Goal: Task Accomplishment & Management: Use online tool/utility

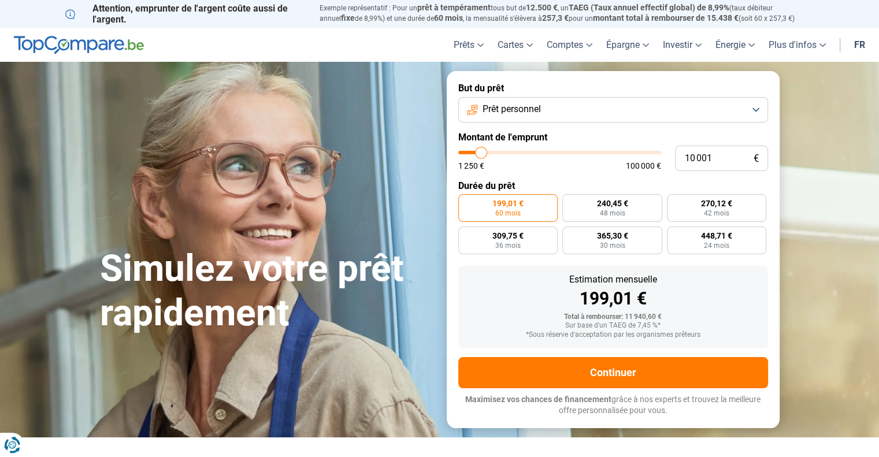
click at [724, 111] on button "Prêt personnel" at bounding box center [613, 109] width 310 height 25
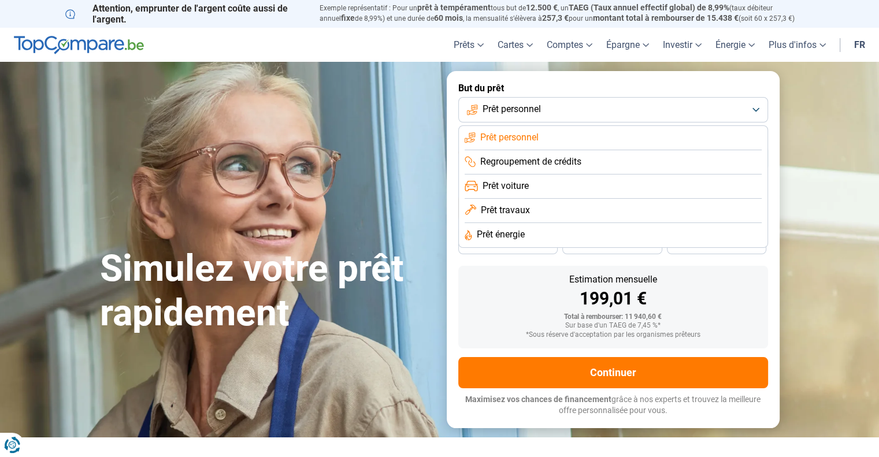
click at [517, 208] on span "Prêt travaux" at bounding box center [505, 210] width 49 height 13
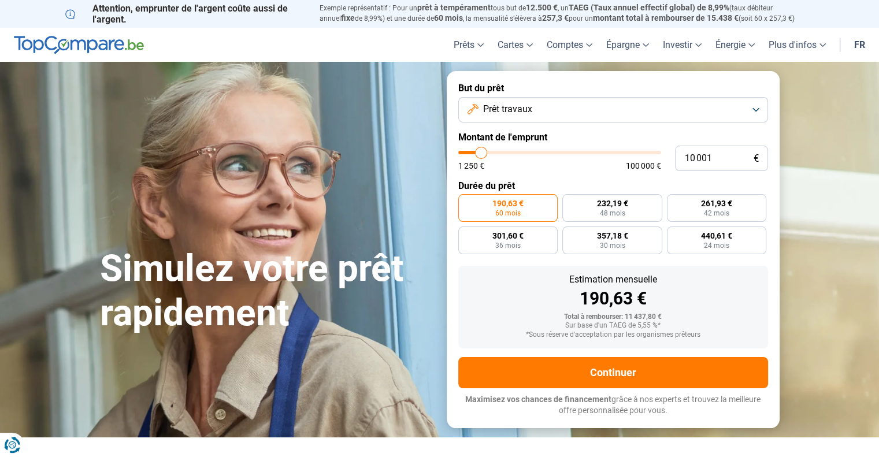
click at [483, 154] on input "range" at bounding box center [559, 152] width 203 height 3
type input "10000"
radio input "true"
type input "12 500"
type input "12500"
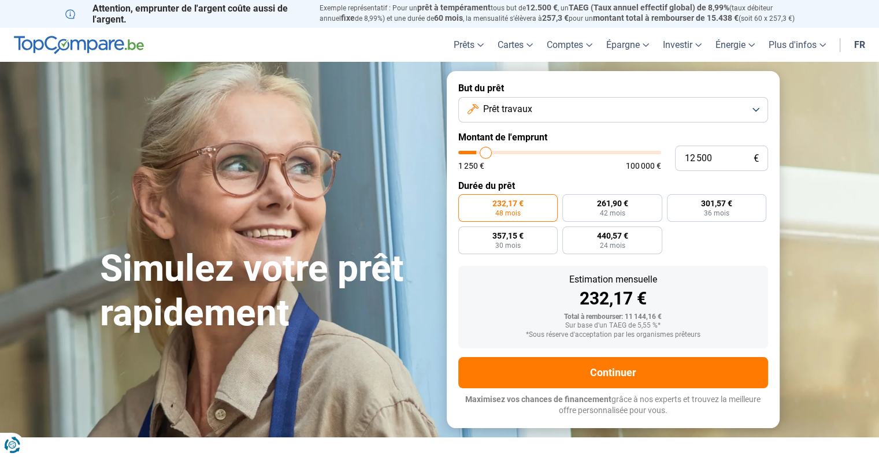
type input "13 000"
type input "13000"
type input "13 250"
type input "13250"
type input "13 500"
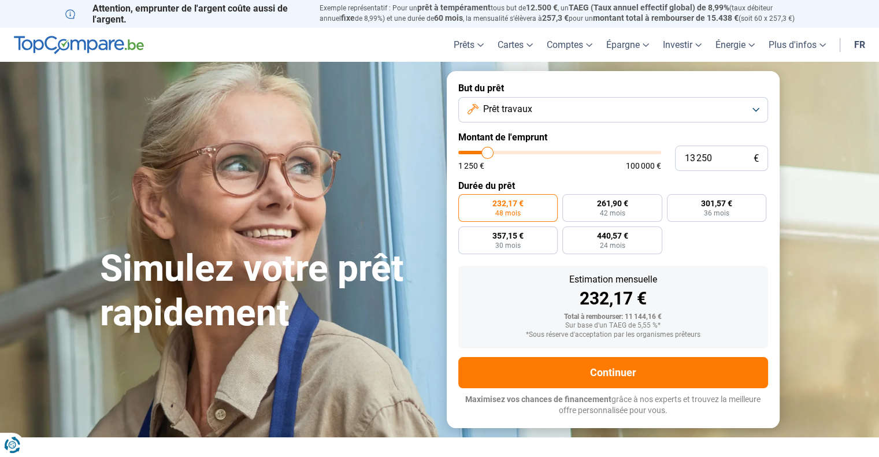
type input "13500"
type input "13 750"
type input "13750"
type input "13 500"
type input "13500"
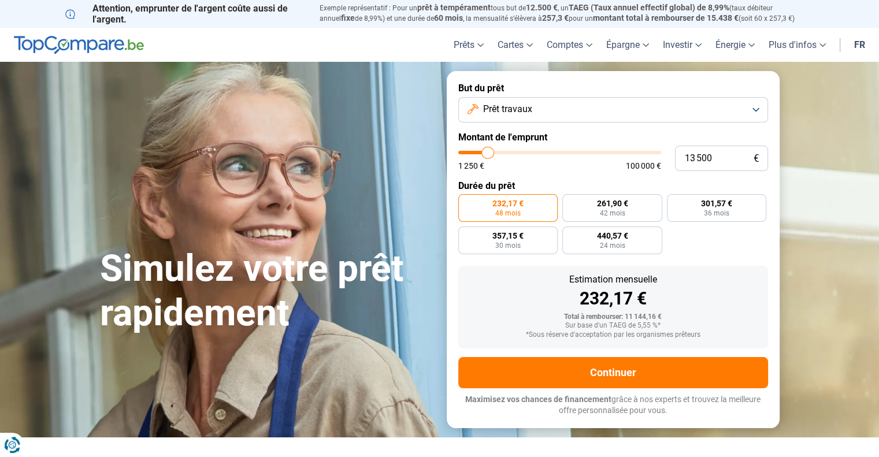
type input "13 000"
type input "13000"
type input "12 250"
type input "12250"
type input "11 750"
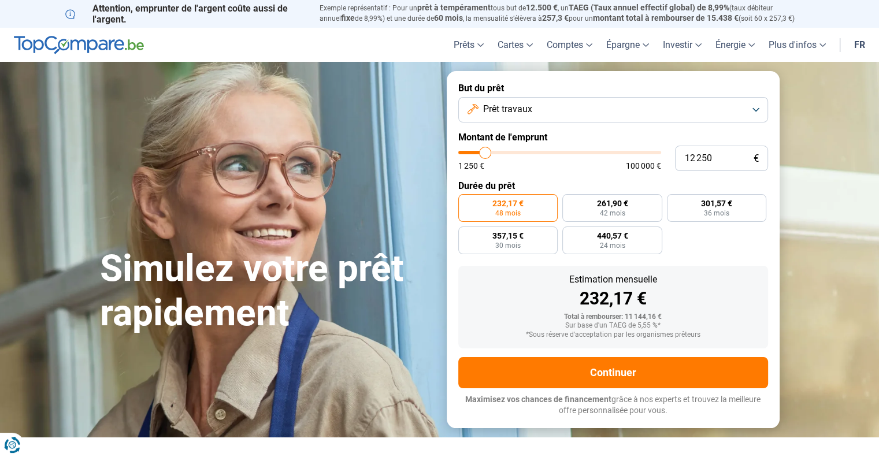
type input "11750"
type input "11 500"
type input "11500"
type input "10 750"
type input "10750"
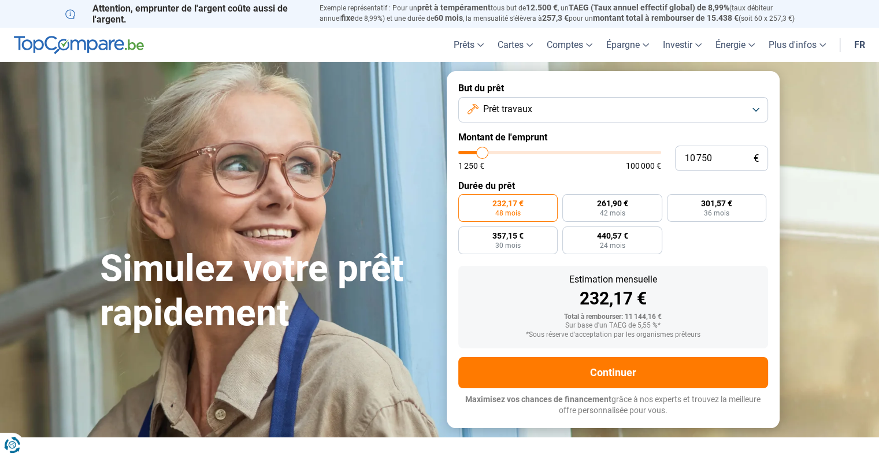
type input "10 000"
type input "10000"
type input "9 500"
type input "9500"
type input "9 250"
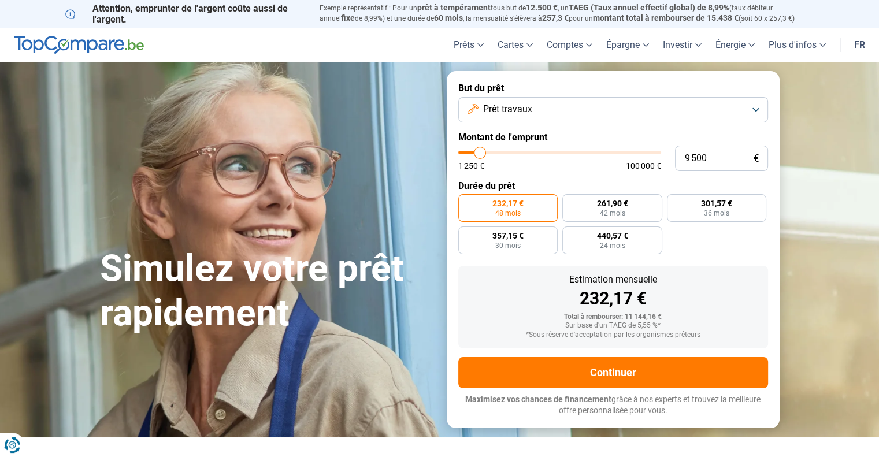
type input "9250"
type input "9 500"
type input "9500"
type input "9 750"
type input "9750"
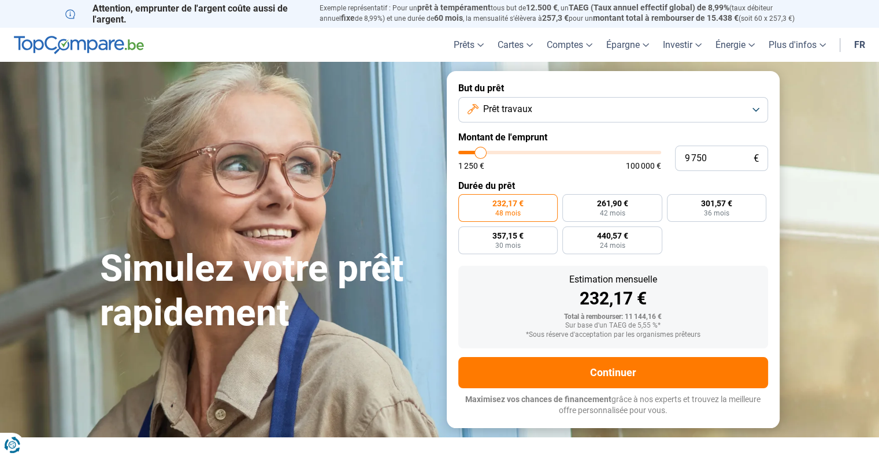
type input "10 000"
type input "10000"
type input "11 000"
type input "11000"
type input "12 000"
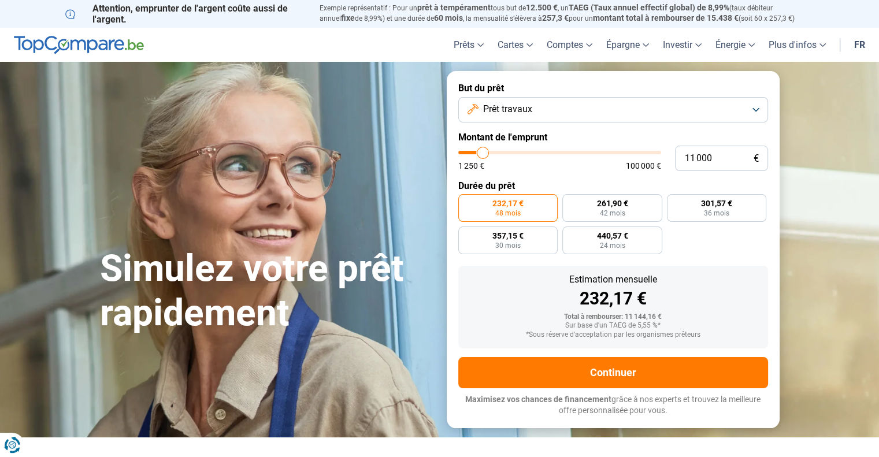
type input "12000"
type input "12 500"
type input "12500"
type input "13 000"
type input "13000"
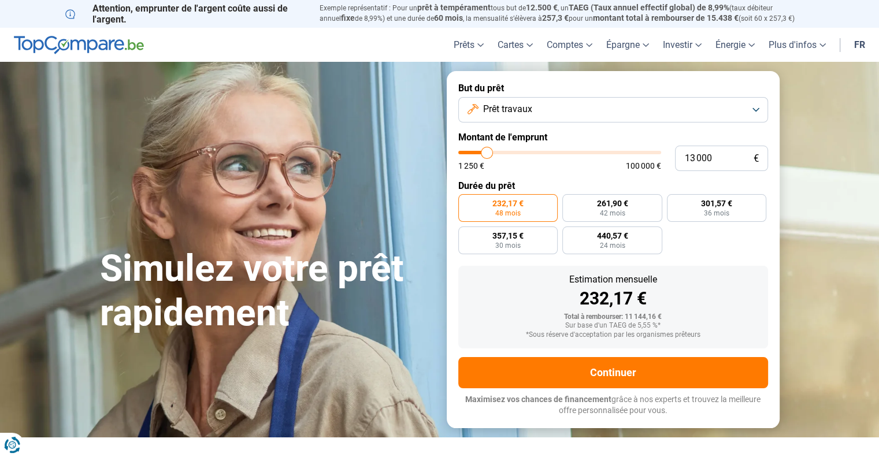
type input "13 500"
type input "13500"
type input "13 750"
type input "13750"
type input "14 000"
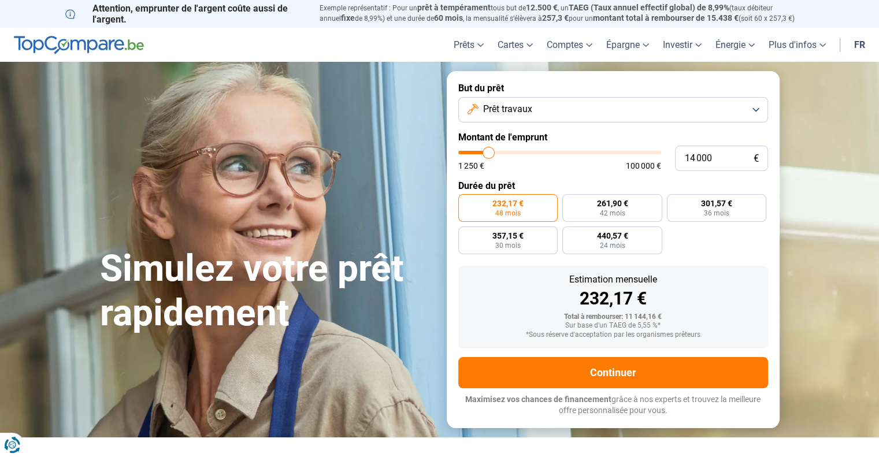
type input "14000"
click at [489, 154] on input "range" at bounding box center [559, 152] width 203 height 3
radio input "false"
click at [713, 153] on input "10 001" at bounding box center [721, 158] width 93 height 25
type input "1 000"
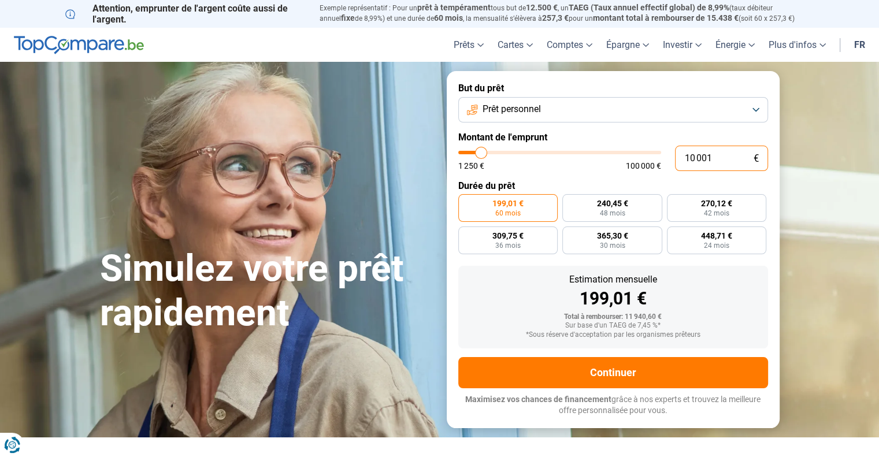
type input "1250"
type input "10 000"
type input "10000"
radio input "true"
click at [721, 102] on button "Prêt personnel" at bounding box center [613, 109] width 310 height 25
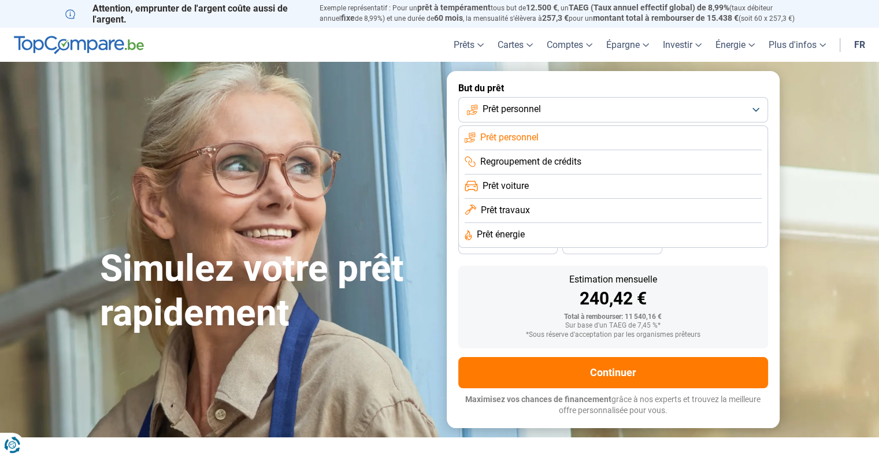
click at [514, 205] on span "Prêt travaux" at bounding box center [505, 210] width 49 height 13
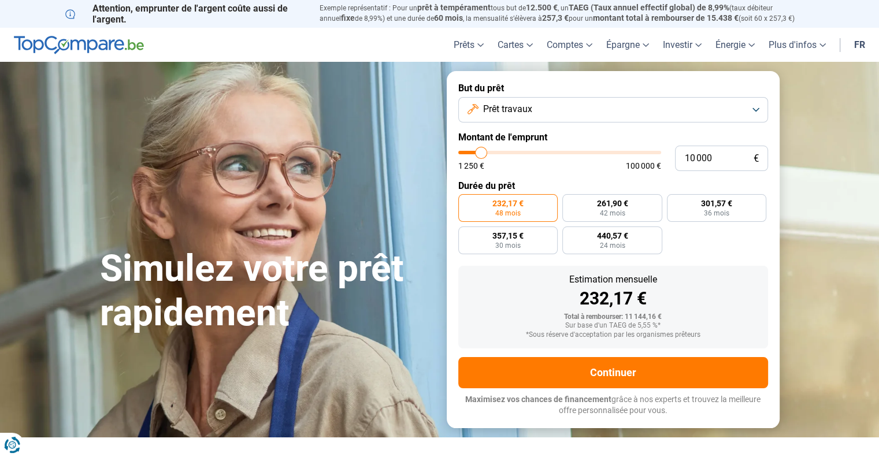
click at [525, 113] on span "Prêt travaux" at bounding box center [507, 109] width 49 height 13
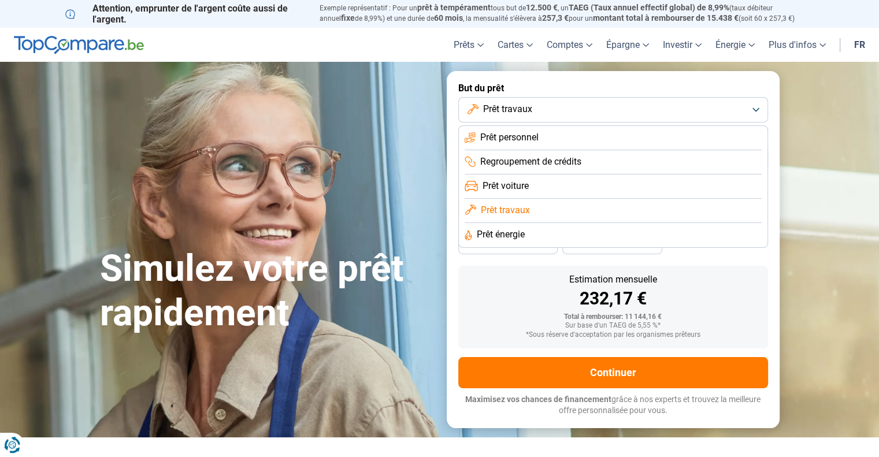
click at [525, 138] on span "Prêt personnel" at bounding box center [509, 137] width 58 height 13
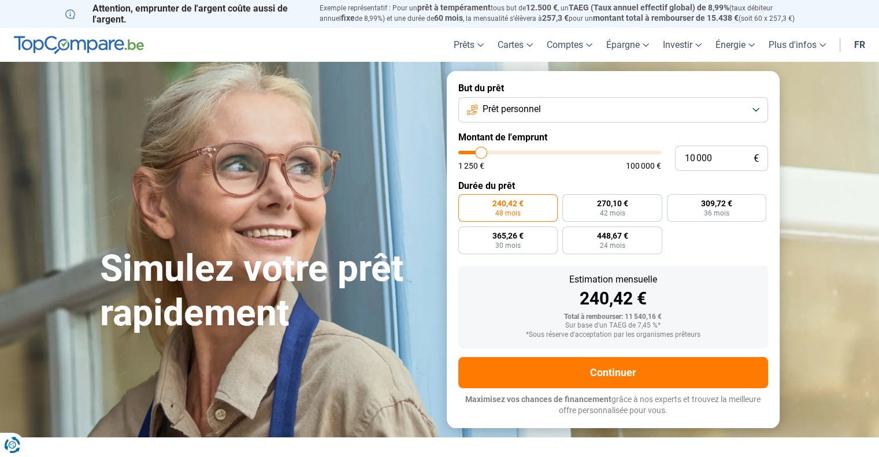
click at [523, 107] on span "Prêt personnel" at bounding box center [512, 109] width 58 height 13
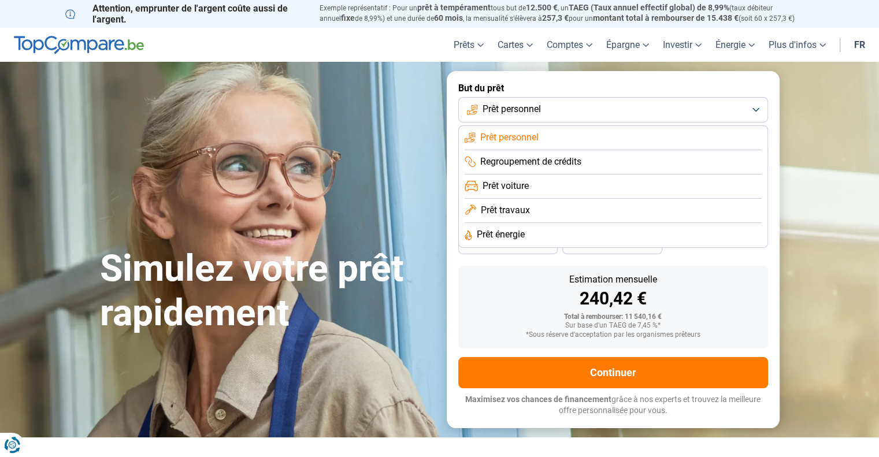
click at [515, 208] on span "Prêt travaux" at bounding box center [505, 210] width 49 height 13
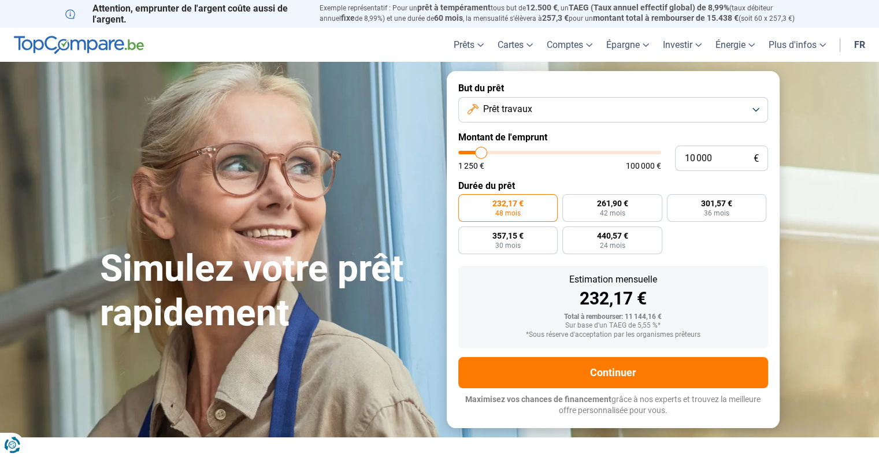
type input "10 750"
type input "10750"
type input "11 250"
type input "11250"
type input "11 500"
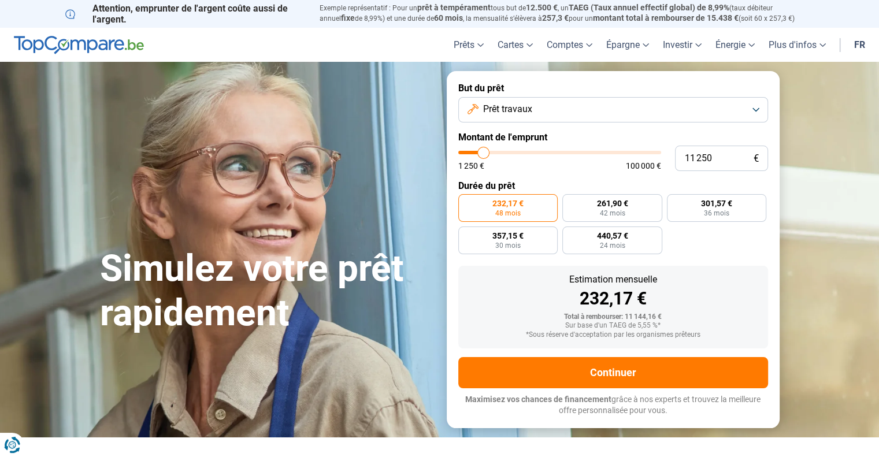
type input "11500"
type input "11 750"
type input "11750"
type input "12 000"
type input "12000"
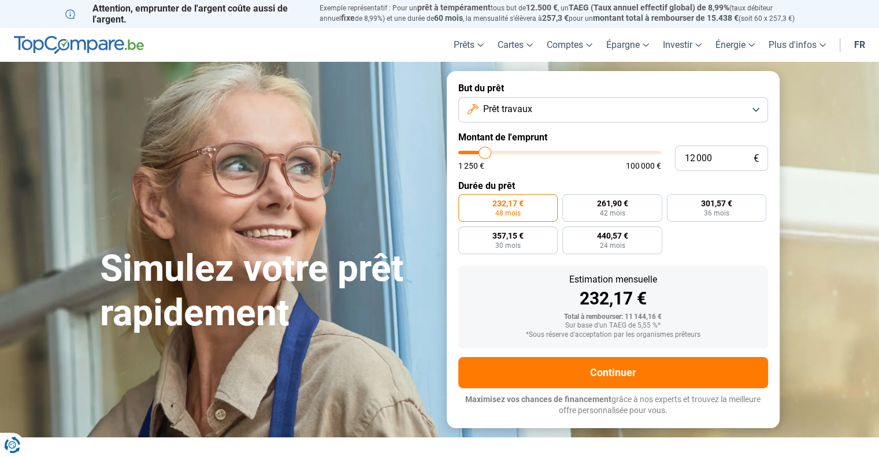
click at [485, 154] on input "range" at bounding box center [559, 152] width 203 height 3
radio input "false"
type input "12 500"
type input "12500"
type input "12 750"
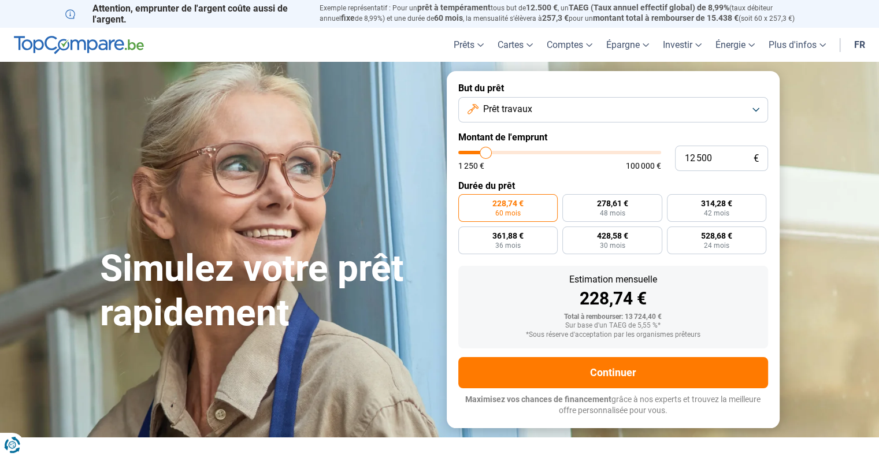
type input "12750"
type input "13 000"
type input "13000"
type input "13 250"
type input "13250"
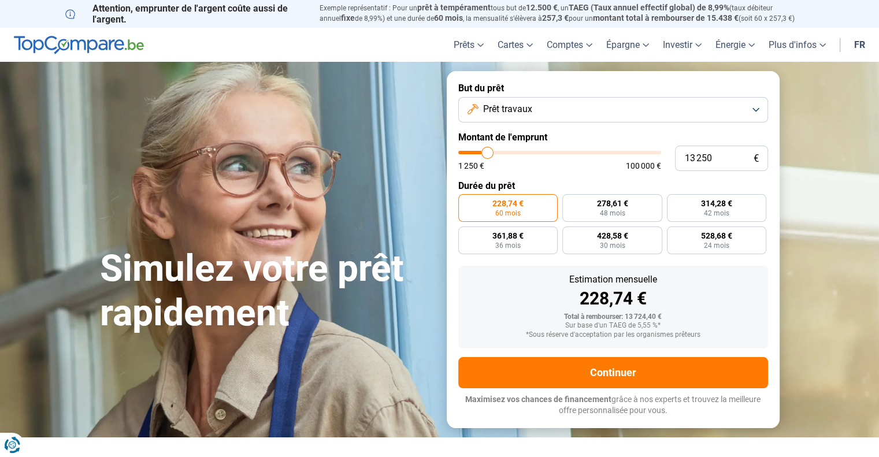
type input "13 500"
type input "13500"
type input "13 750"
type input "13750"
type input "14 000"
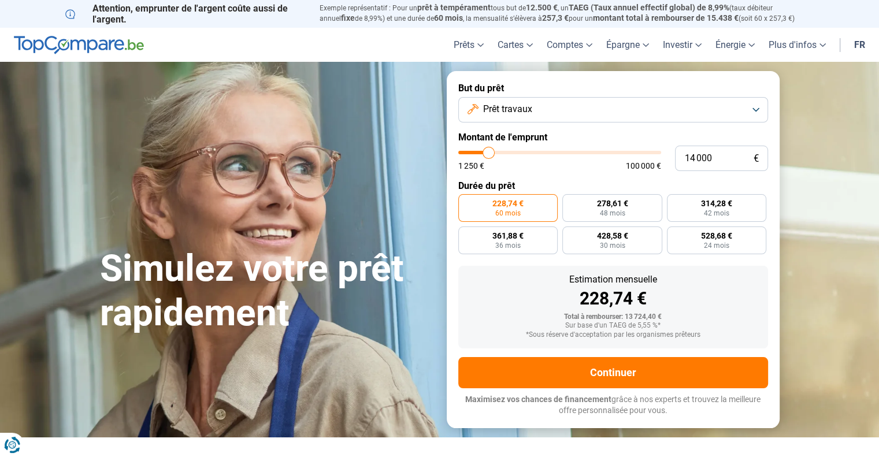
type input "14000"
click at [489, 154] on input "range" at bounding box center [559, 152] width 203 height 3
type input "13 750"
type input "13750"
type input "13 500"
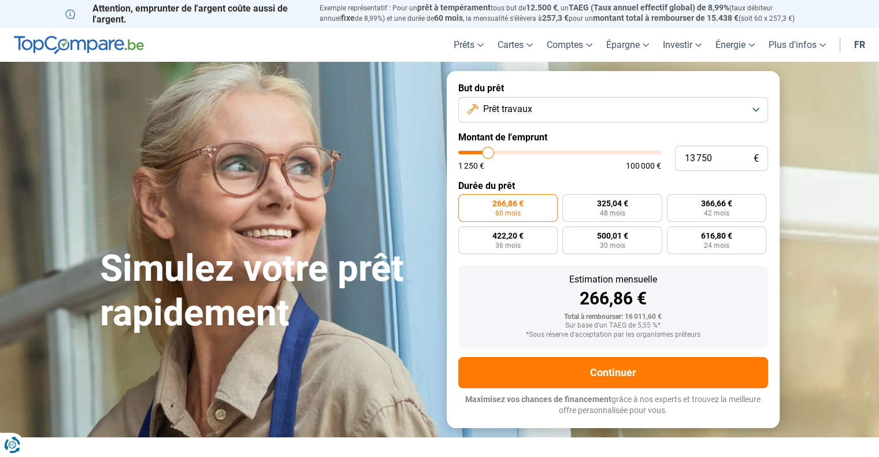
type input "13500"
type input "13 250"
type input "13250"
type input "12 750"
type input "12750"
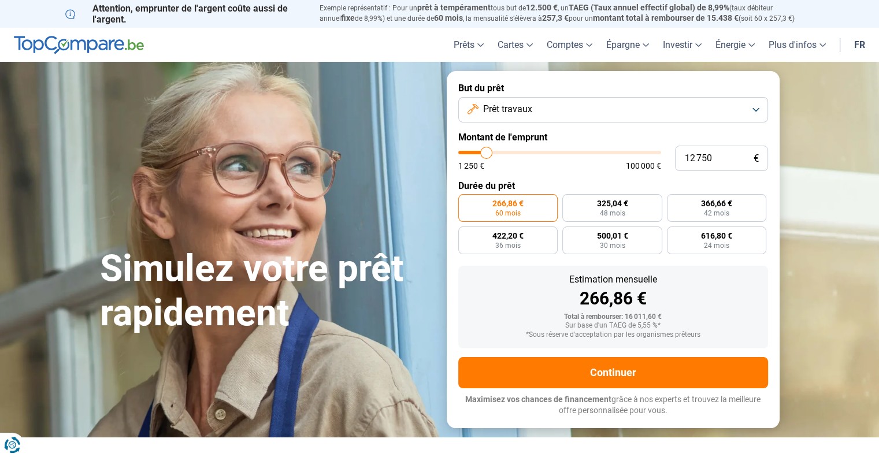
type input "12 500"
type input "12500"
click at [486, 154] on input "range" at bounding box center [559, 152] width 203 height 3
type input "12 250"
type input "12250"
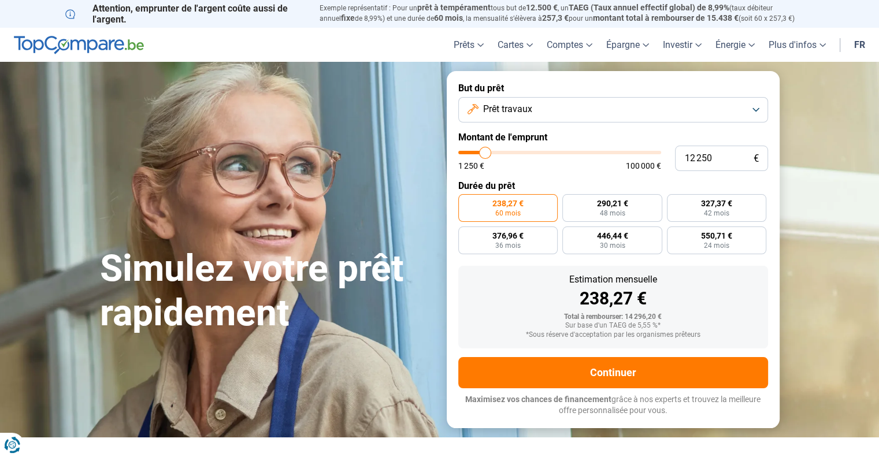
type input "11 750"
type input "11750"
type input "10 250"
type input "10250"
type input "10 000"
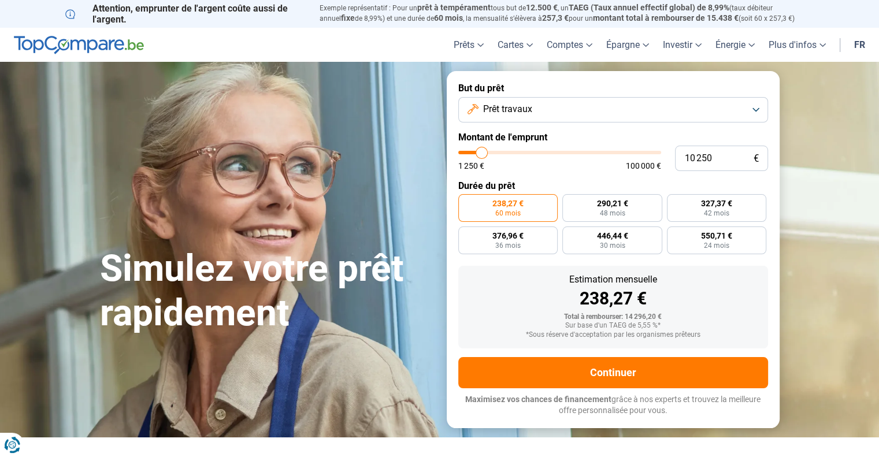
type input "10000"
type input "9 500"
type input "9500"
type input "9 250"
type input "9250"
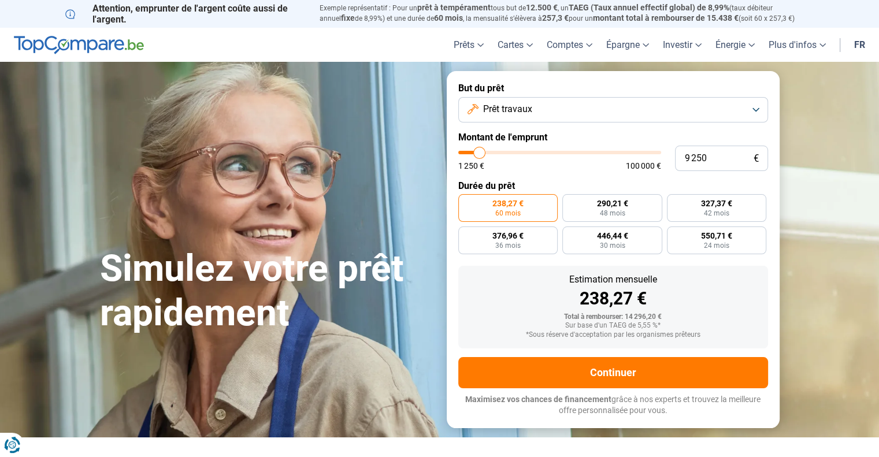
type input "8 750"
type input "8750"
type input "8 250"
drag, startPoint x: 486, startPoint y: 157, endPoint x: 478, endPoint y: 154, distance: 8.4
type input "8250"
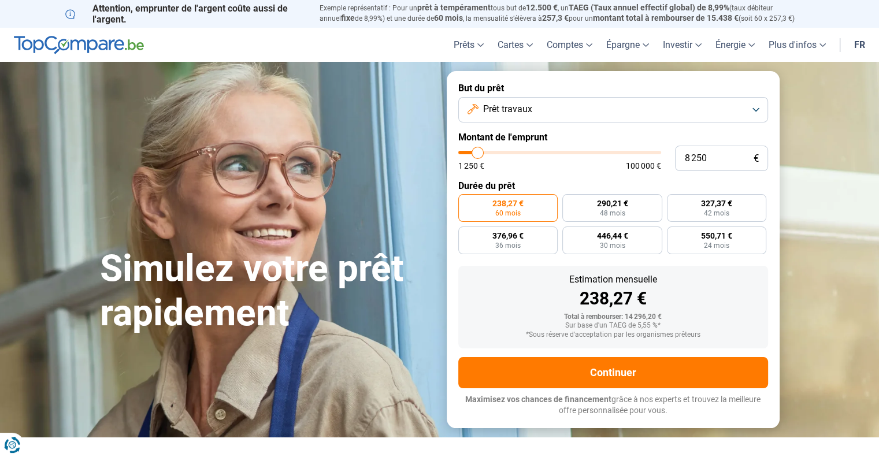
click at [478, 154] on input "range" at bounding box center [559, 152] width 203 height 3
radio input "true"
type input "8 000"
type input "8000"
type input "7 750"
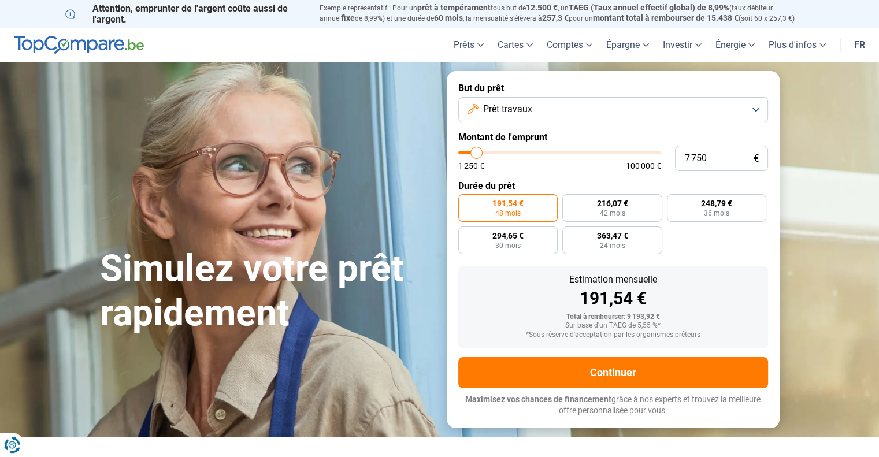
type input "7750"
click at [477, 154] on input "range" at bounding box center [559, 152] width 203 height 3
type input "8 750"
type input "8750"
type input "9 000"
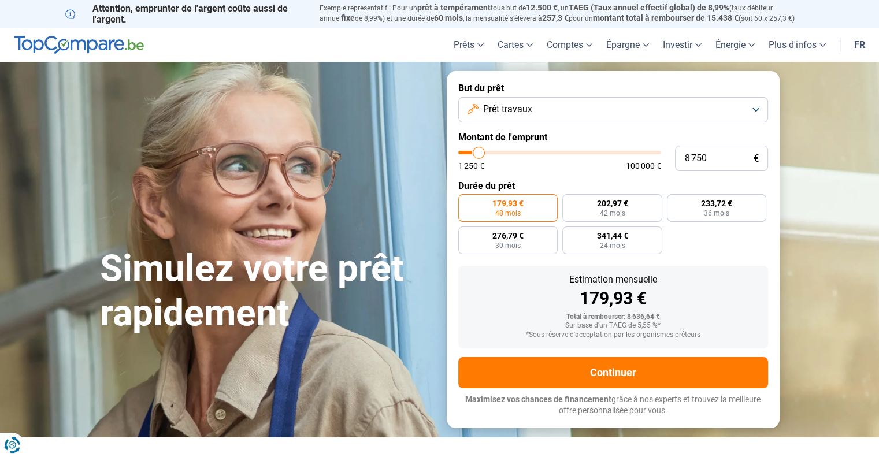
type input "9000"
type input "9 750"
type input "9750"
type input "10 250"
type input "10250"
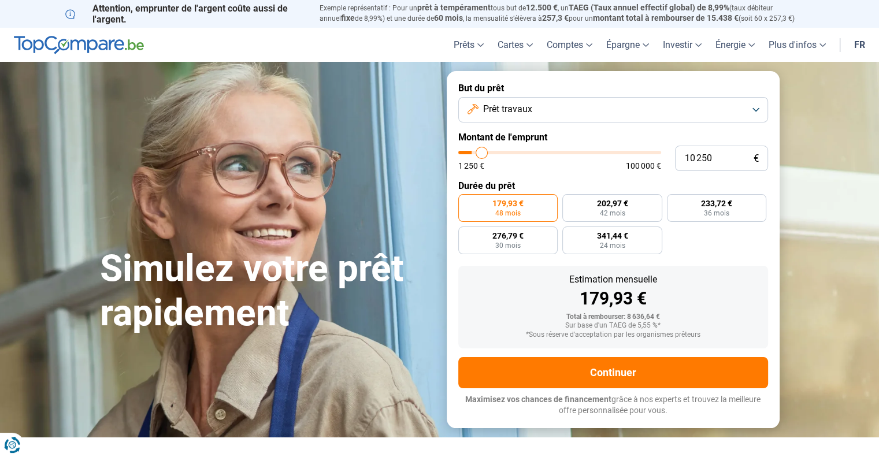
type input "10 750"
type input "10750"
type input "11 000"
type input "11000"
type input "11 250"
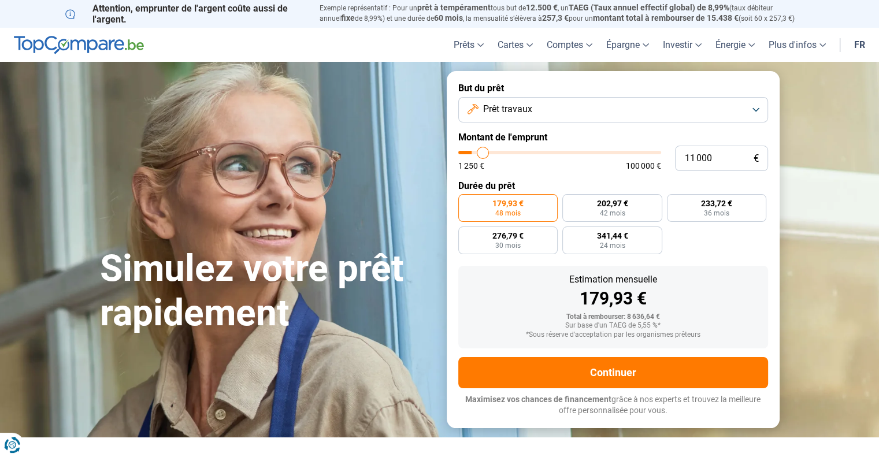
type input "11250"
type input "11 500"
type input "11500"
type input "11 750"
type input "11750"
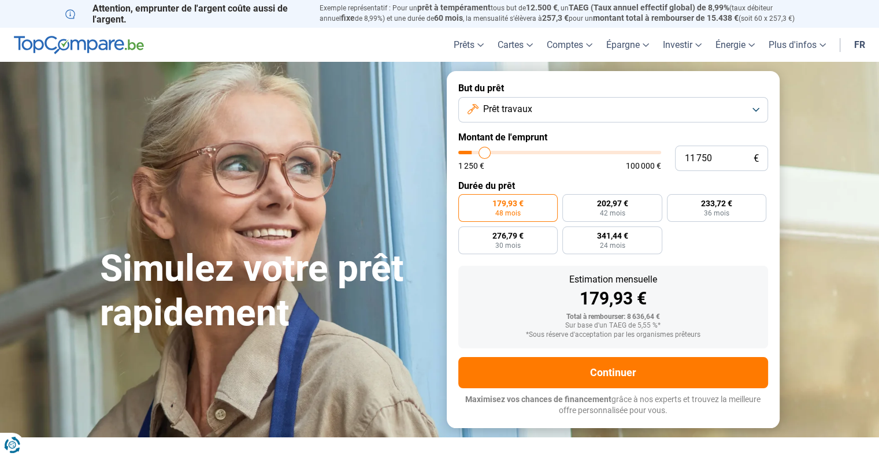
type input "12 000"
type input "12000"
type input "12 500"
type input "12500"
type input "12 750"
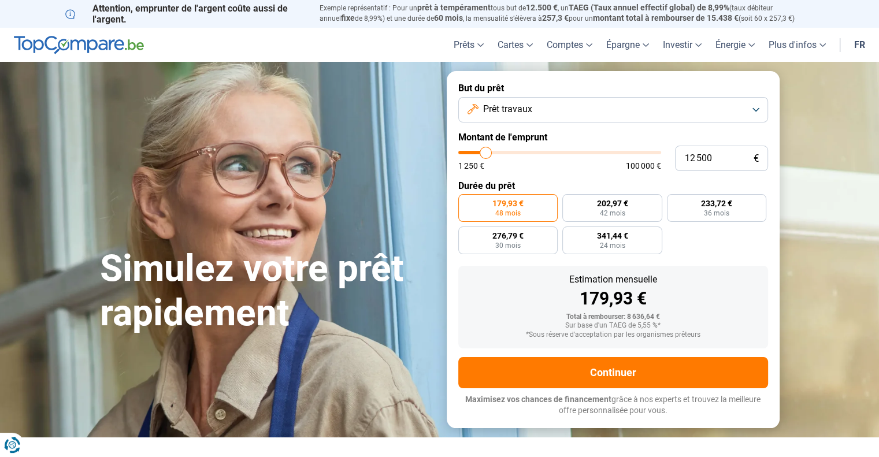
type input "12750"
type input "13 250"
drag, startPoint x: 476, startPoint y: 154, endPoint x: 488, endPoint y: 158, distance: 12.1
type input "13250"
click at [488, 154] on input "range" at bounding box center [559, 152] width 203 height 3
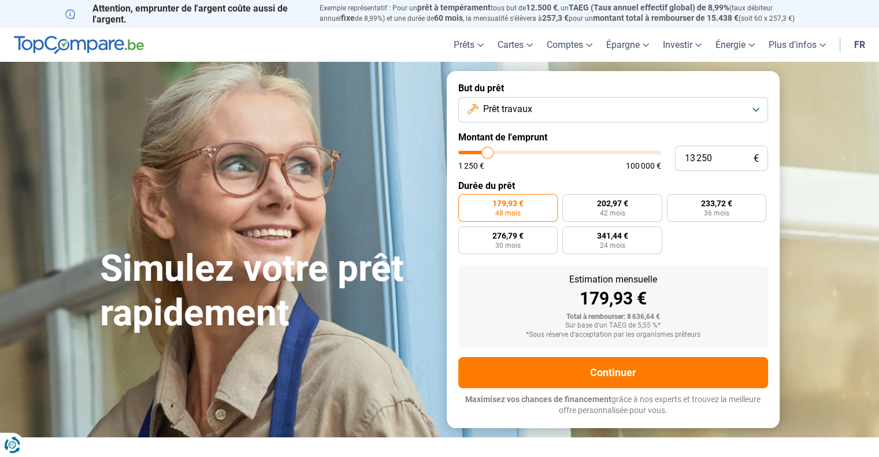
radio input "false"
type input "14 250"
type input "14250"
type input "14 500"
type input "14500"
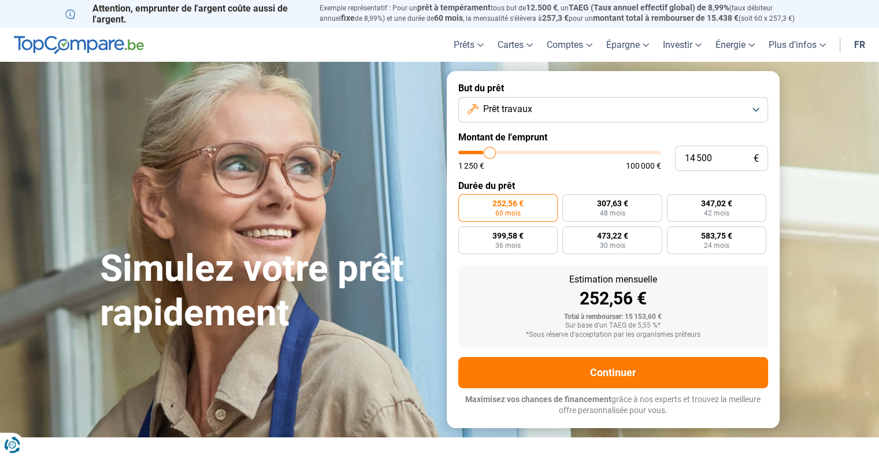
type input "15 000"
type input "15000"
type input "15 500"
type input "15500"
type input "16 000"
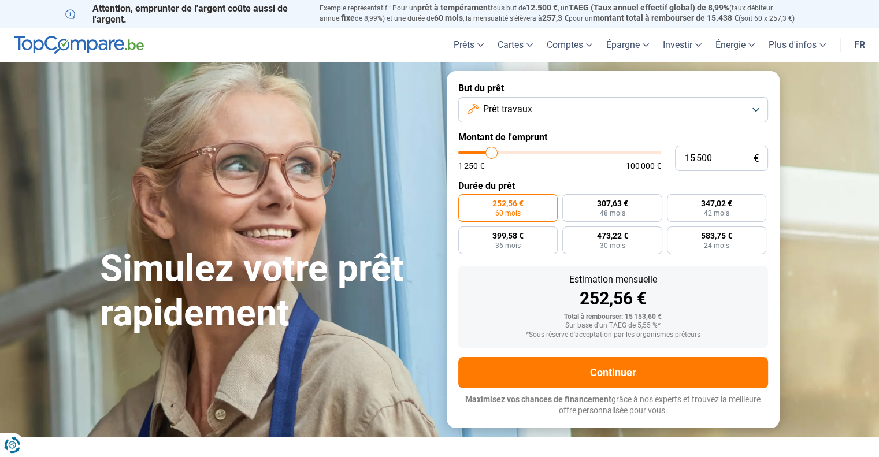
type input "16000"
type input "16 500"
type input "16500"
type input "16 750"
type input "16750"
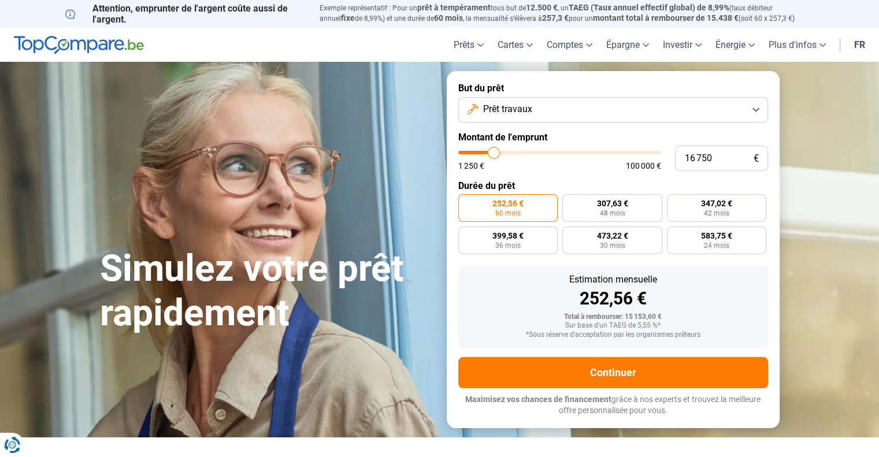
type input "17 250"
type input "17250"
type input "18 000"
type input "18000"
type input "19 000"
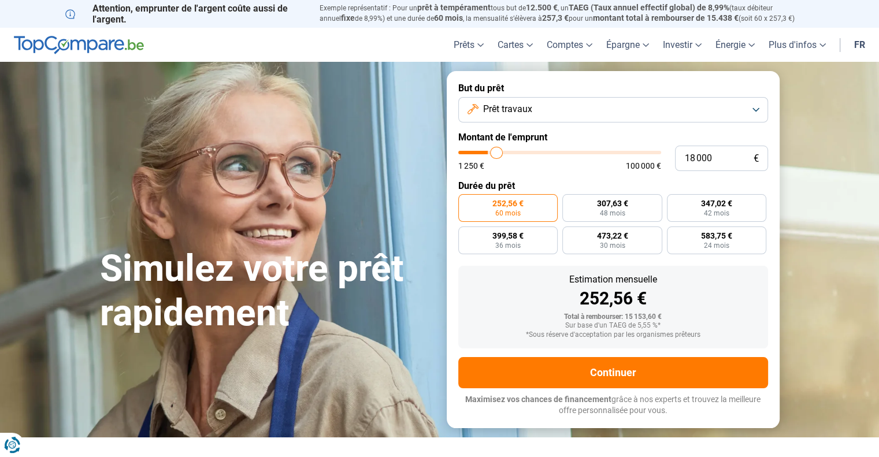
type input "19000"
type input "20 250"
type input "20250"
type input "21 000"
type input "21000"
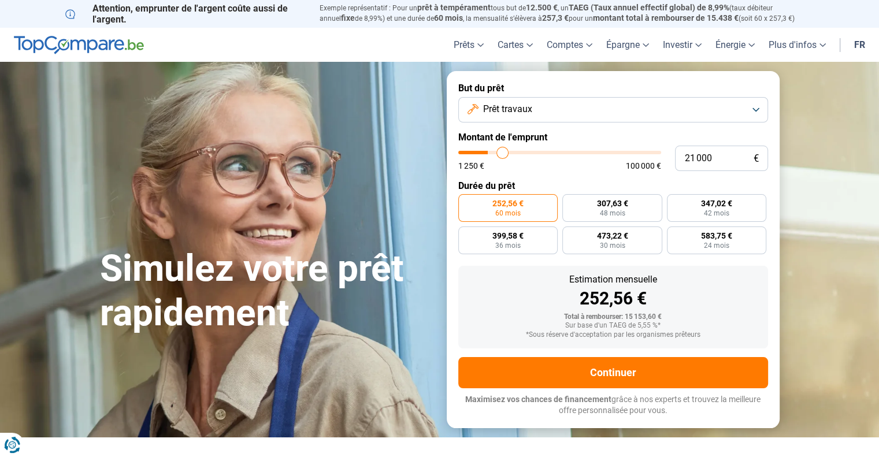
type input "21 250"
drag, startPoint x: 488, startPoint y: 158, endPoint x: 503, endPoint y: 159, distance: 15.1
type input "21250"
click at [503, 154] on input "range" at bounding box center [559, 152] width 203 height 3
radio input "false"
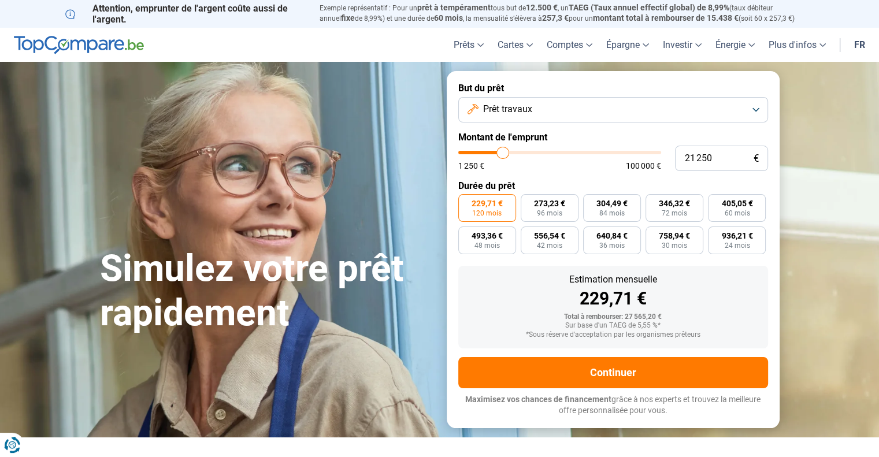
type input "21 500"
type input "21500"
type input "22 250"
type input "22250"
type input "22 500"
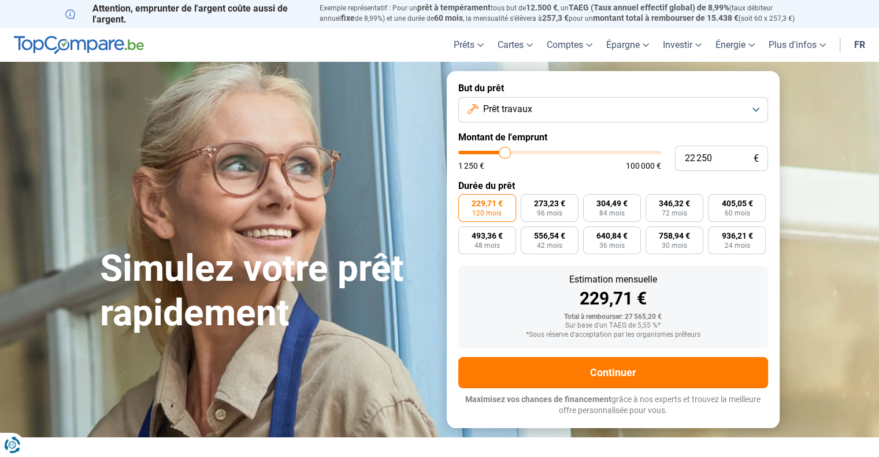
type input "22500"
type input "23 500"
type input "23500"
type input "24 750"
type input "24750"
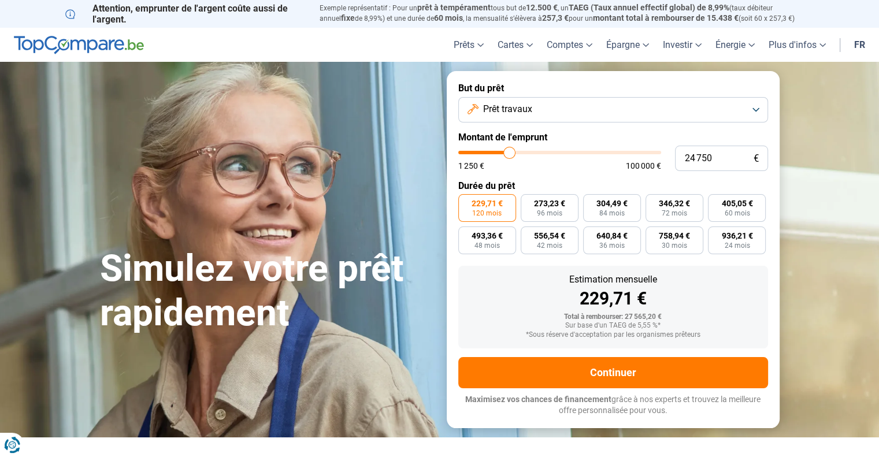
type input "25 000"
type input "25000"
type input "25 250"
type input "25250"
type input "25 500"
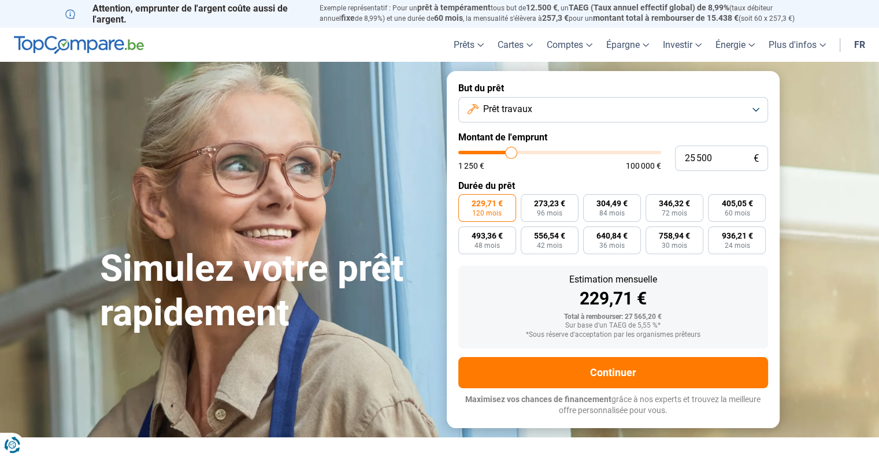
drag, startPoint x: 501, startPoint y: 155, endPoint x: 511, endPoint y: 157, distance: 10.6
type input "25500"
click at [511, 154] on input "range" at bounding box center [559, 152] width 203 height 3
type input "25 250"
type input "25250"
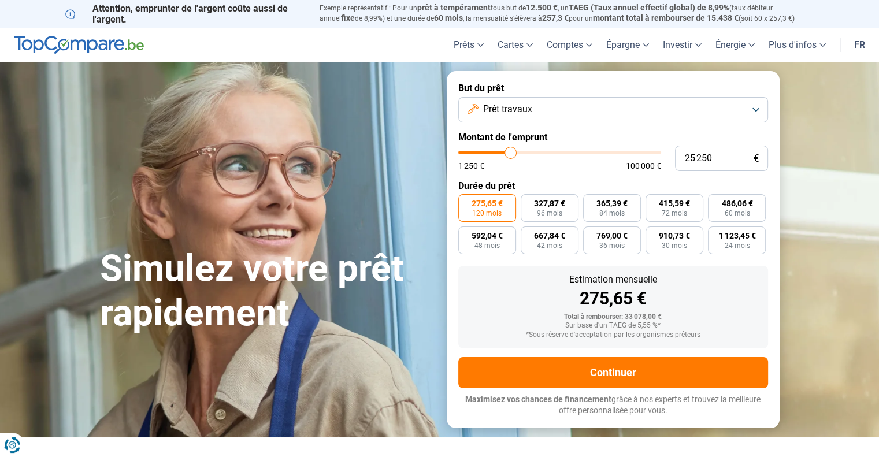
type input "25 750"
type input "25750"
type input "26 500"
type input "26500"
type input "27 000"
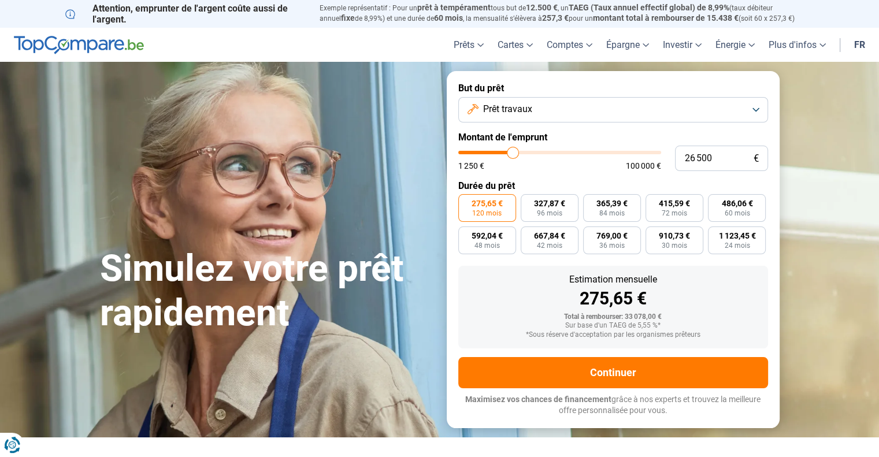
type input "27000"
type input "28 000"
type input "28000"
type input "30 000"
type input "30000"
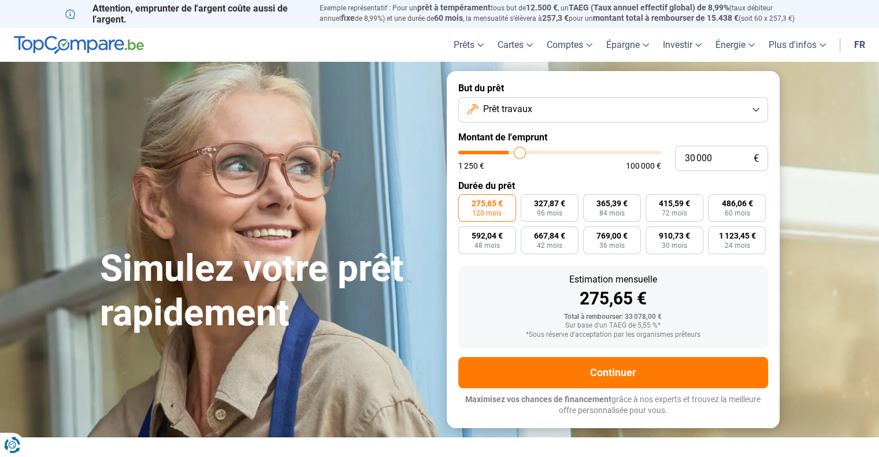
type input "34 000"
type input "34000"
type input "38 500"
type input "38500"
type input "41 750"
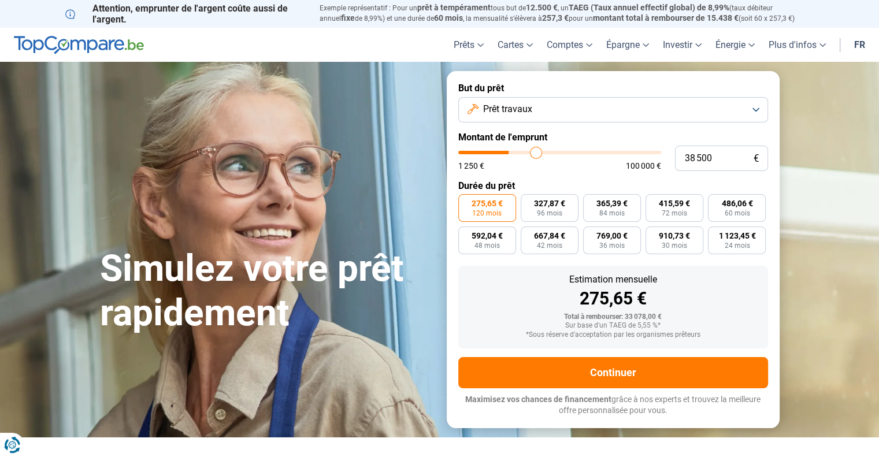
type input "41750"
type input "45 500"
type input "45500"
type input "49 750"
type input "49750"
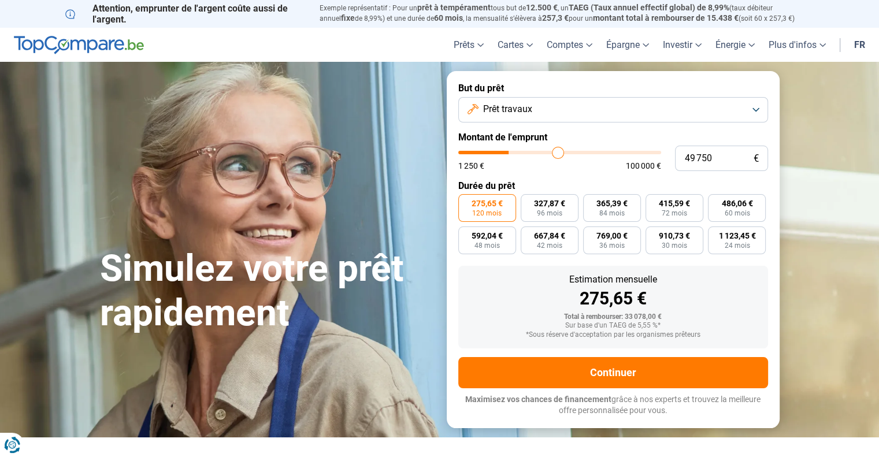
type input "51 500"
type input "51500"
type input "54 000"
type input "54000"
type input "56 500"
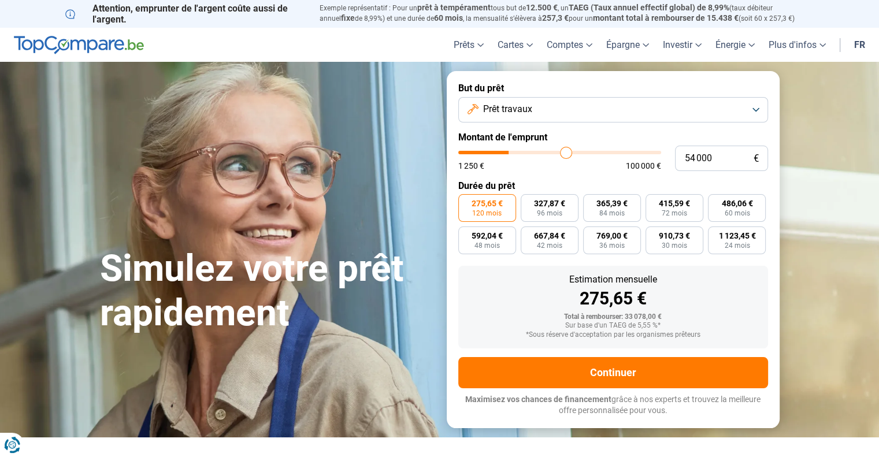
type input "56500"
type input "57 000"
drag, startPoint x: 511, startPoint y: 151, endPoint x: 572, endPoint y: 151, distance: 60.7
type input "57000"
click at [572, 151] on input "range" at bounding box center [559, 152] width 203 height 3
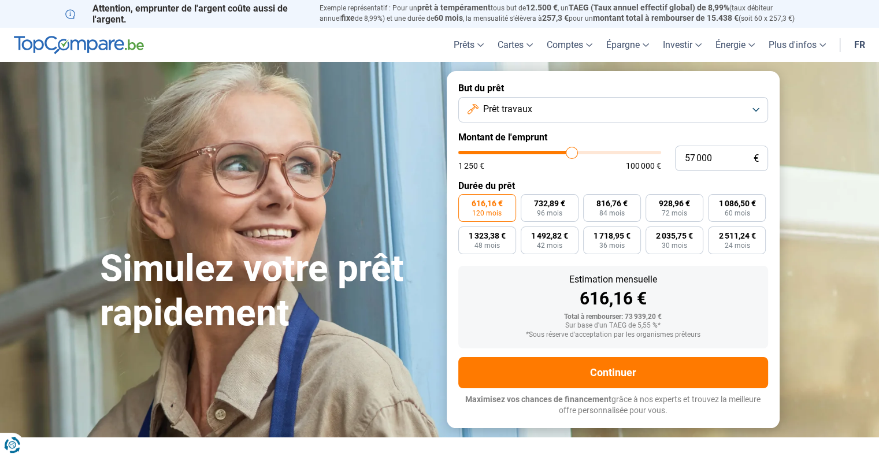
type input "55 750"
type input "55750"
type input "55 000"
type input "55000"
type input "54 750"
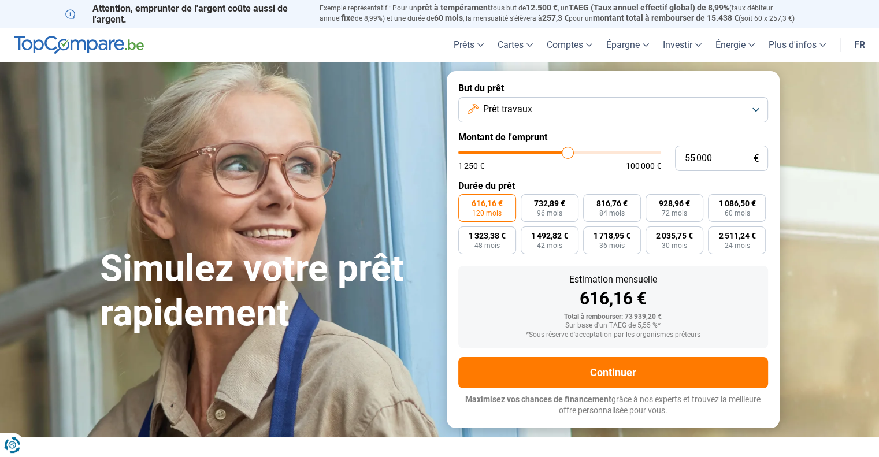
type input "54750"
type input "52 750"
type input "52750"
type input "51 500"
type input "51500"
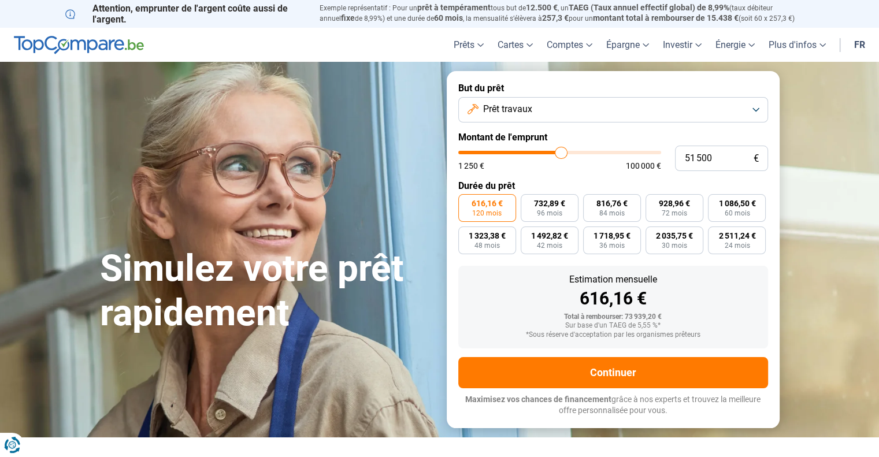
type input "50 750"
type input "50750"
type input "50 250"
type input "50250"
type input "50 000"
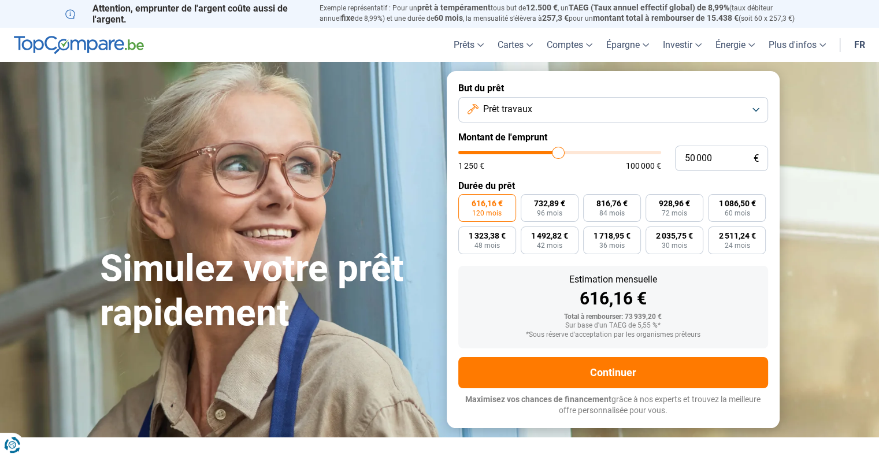
drag, startPoint x: 570, startPoint y: 154, endPoint x: 558, endPoint y: 154, distance: 11.6
type input "50000"
click at [558, 154] on input "range" at bounding box center [559, 152] width 203 height 3
type input "49 000"
type input "49000"
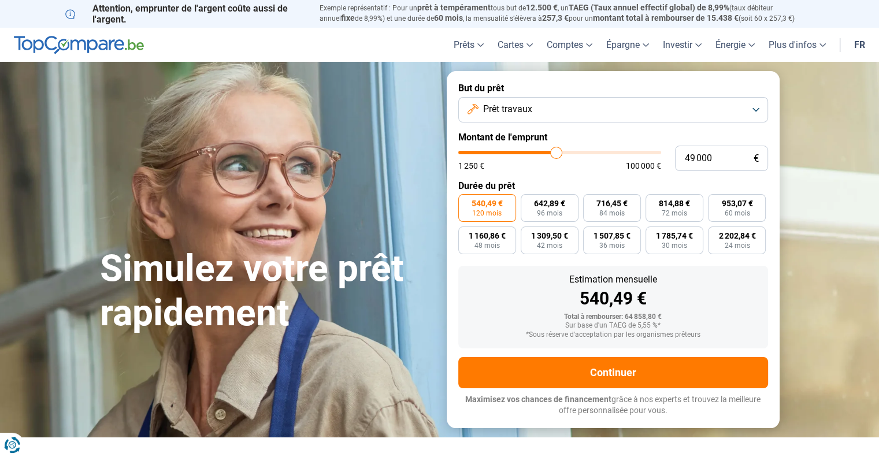
type input "48 000"
type input "48000"
type input "47 250"
type input "47250"
type input "46 250"
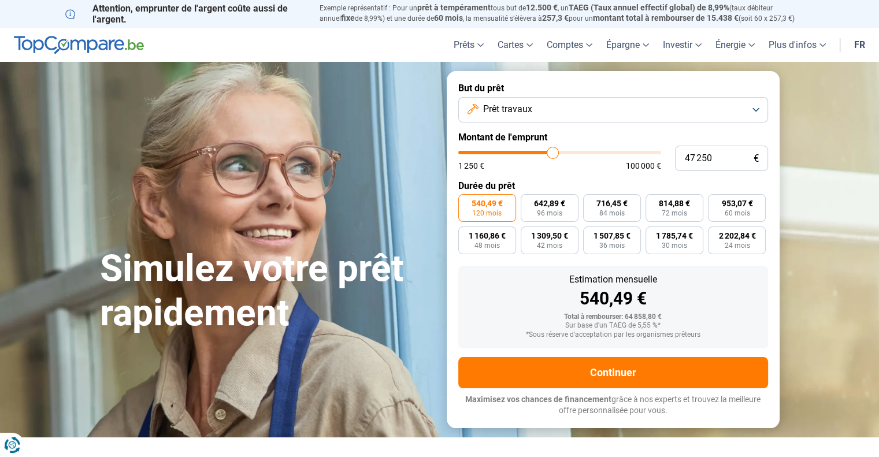
type input "46250"
type input "45 750"
type input "45750"
type input "45 250"
type input "45250"
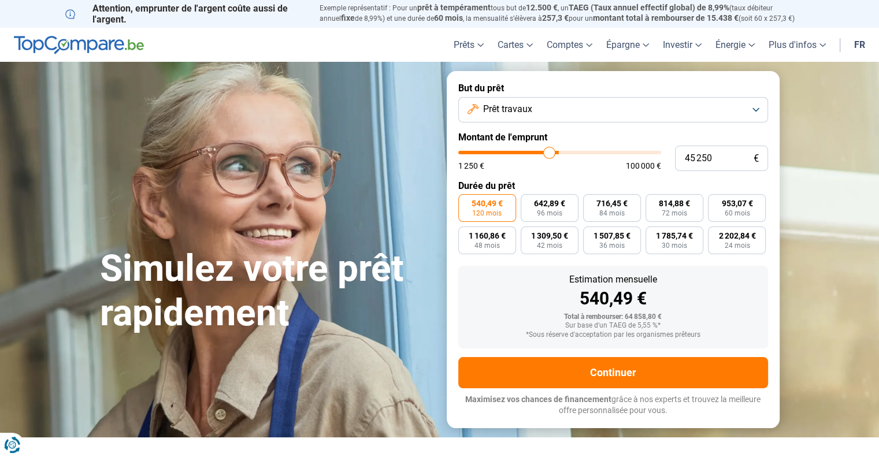
type input "44 750"
drag, startPoint x: 558, startPoint y: 154, endPoint x: 548, endPoint y: 152, distance: 10.1
type input "44750"
click at [548, 152] on input "range" at bounding box center [559, 152] width 203 height 3
type input "44 000"
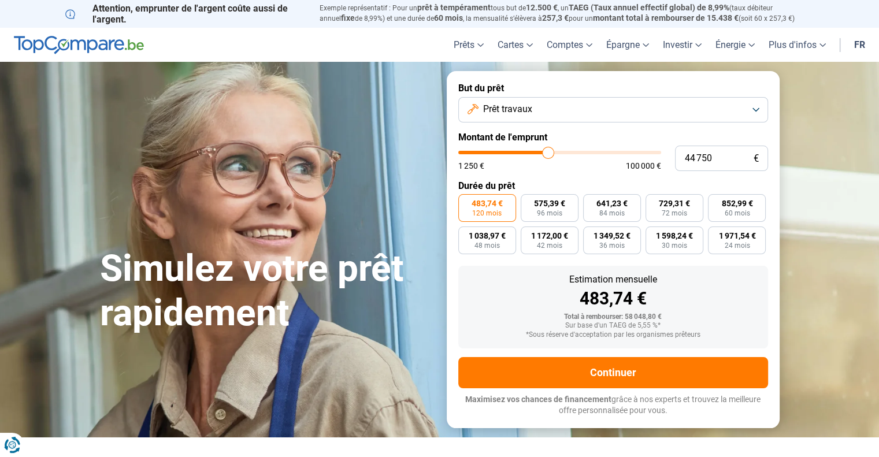
type input "44000"
type input "41 500"
type input "41500"
type input "38 250"
type input "38250"
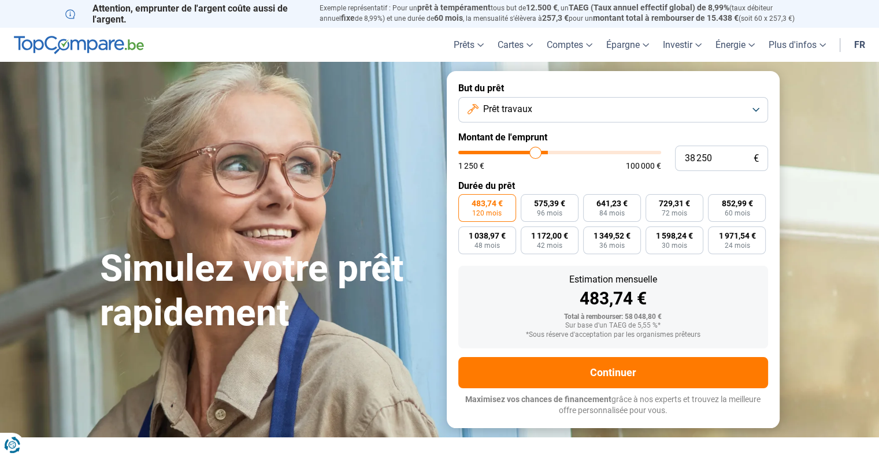
type input "35 000"
type input "35000"
type input "33 250"
drag, startPoint x: 548, startPoint y: 152, endPoint x: 518, endPoint y: 161, distance: 31.3
click at [518, 154] on input "range" at bounding box center [559, 152] width 203 height 3
